Goal: Information Seeking & Learning: Learn about a topic

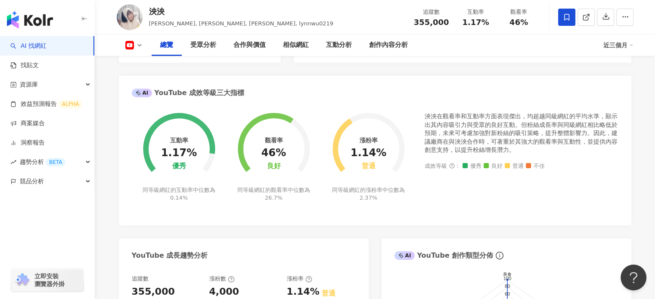
scroll to position [136, 0]
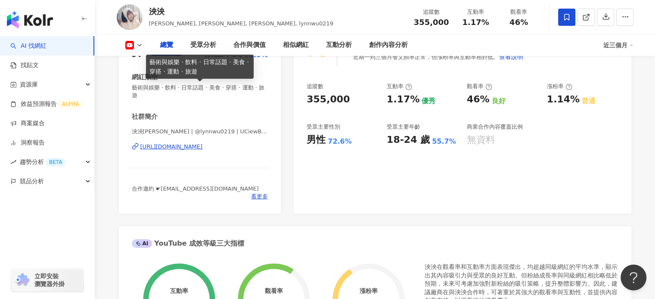
click at [265, 94] on span "藝術與娛樂 · 飲料 · 日常話題 · 美食 · 穿搭 · 運動 · 旅遊" at bounding box center [200, 92] width 137 height 16
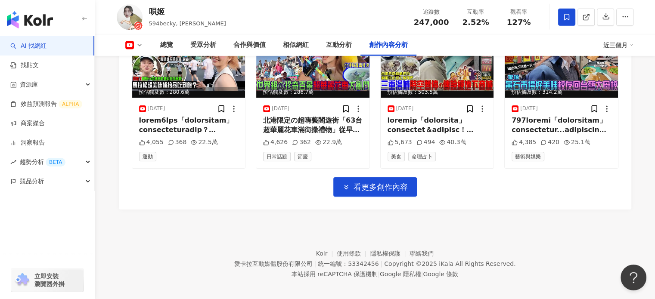
scroll to position [2778, 0]
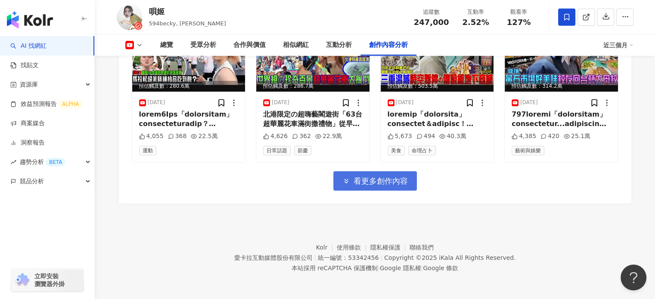
click at [371, 181] on span "看更多創作內容" at bounding box center [381, 181] width 54 height 9
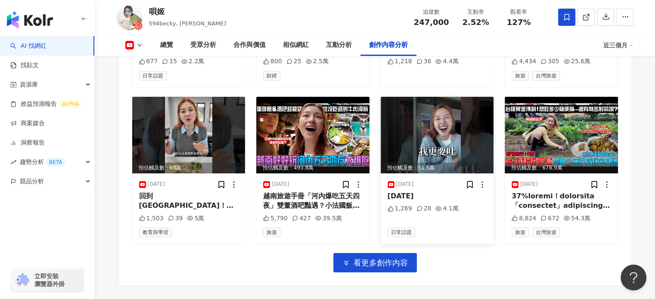
scroll to position [3248, 0]
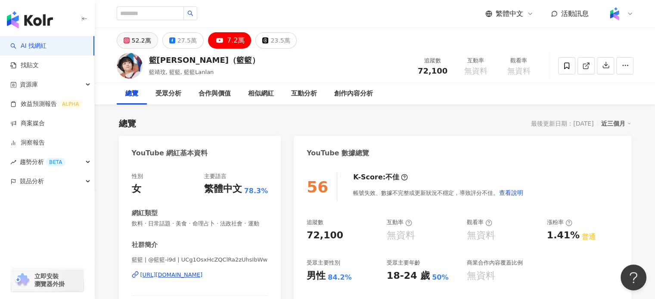
click at [140, 42] on div "52.2萬" at bounding box center [141, 40] width 19 height 12
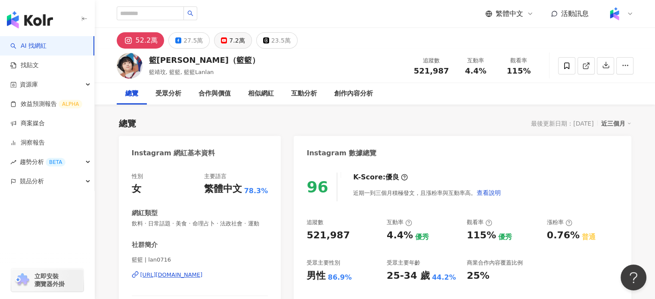
click at [221, 40] on rect at bounding box center [223, 40] width 5 height 3
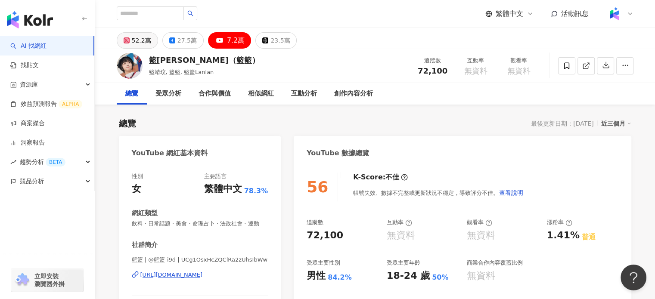
click at [147, 45] on div "52.2萬" at bounding box center [141, 40] width 19 height 12
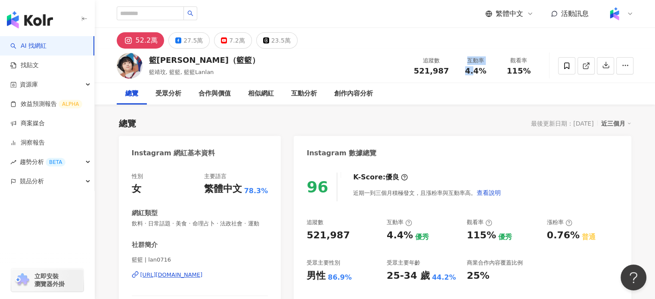
drag, startPoint x: 472, startPoint y: 73, endPoint x: 419, endPoint y: 80, distance: 53.9
click at [419, 80] on div "籃靖玟（籃籃） 籃靖玟, 籃籃, 籃籃Lanlan 追蹤數 521,987 互動率 4.4% 觀看率 115%" at bounding box center [376, 66] width 552 height 34
click at [436, 75] on span "521,987" at bounding box center [431, 70] width 35 height 9
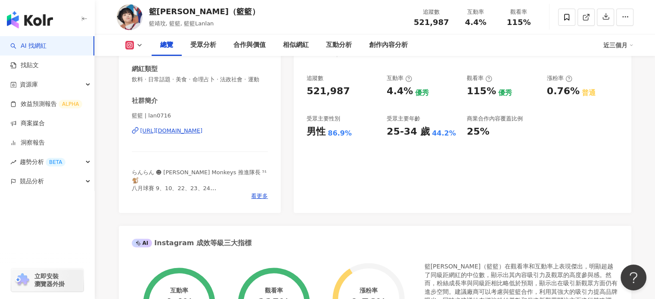
scroll to position [86, 0]
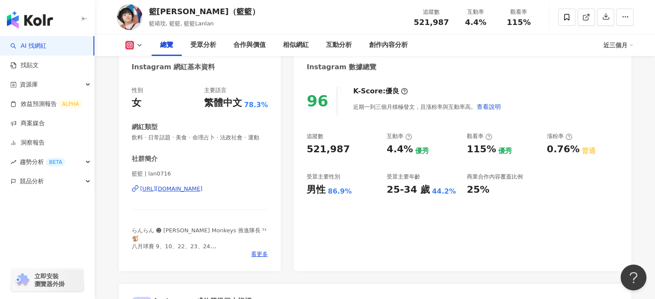
click at [181, 193] on div "https://www.instagram.com/lan0716/" at bounding box center [171, 189] width 62 height 8
click at [398, 53] on div "創作內容分析" at bounding box center [389, 45] width 56 height 22
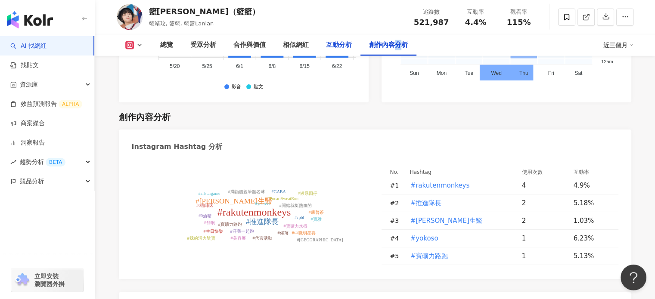
click at [322, 50] on div "互動分析" at bounding box center [339, 45] width 43 height 22
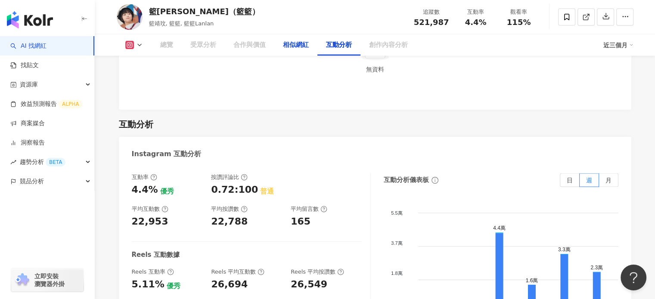
click at [281, 49] on div "相似網紅" at bounding box center [295, 45] width 43 height 22
click at [241, 56] on div "合作與價值" at bounding box center [250, 45] width 50 height 22
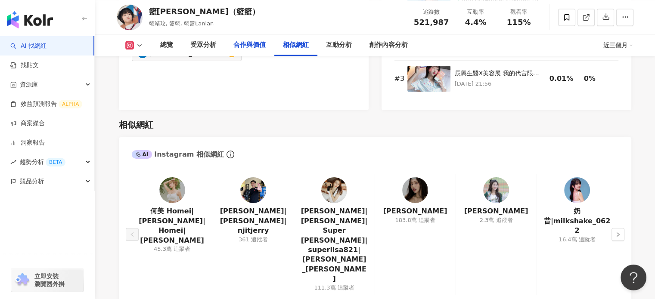
scroll to position [1321, 0]
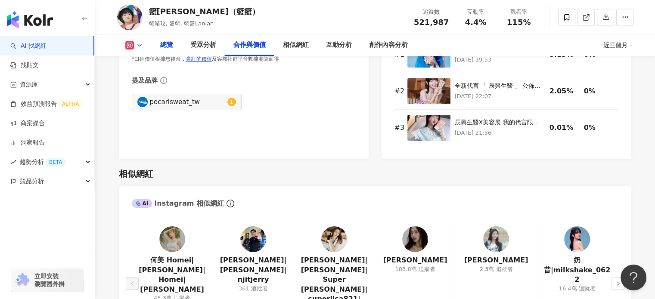
click at [165, 43] on div "總覽" at bounding box center [166, 45] width 13 height 10
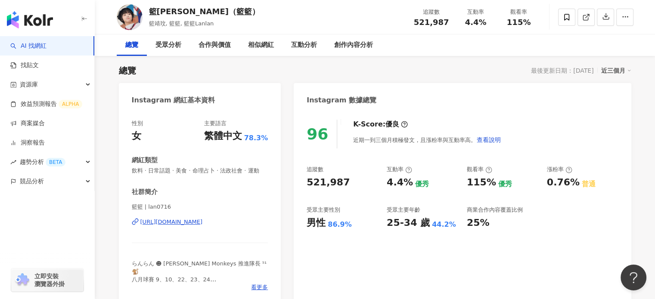
scroll to position [9, 0]
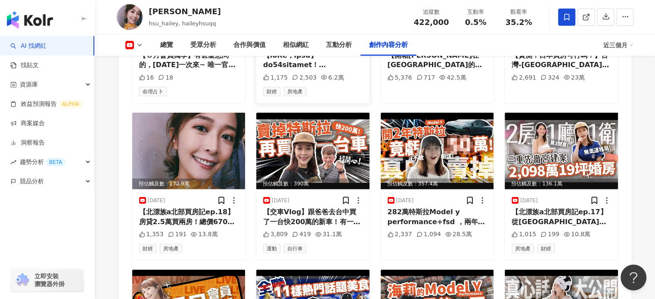
scroll to position [2628, 0]
